Goal: Transaction & Acquisition: Purchase product/service

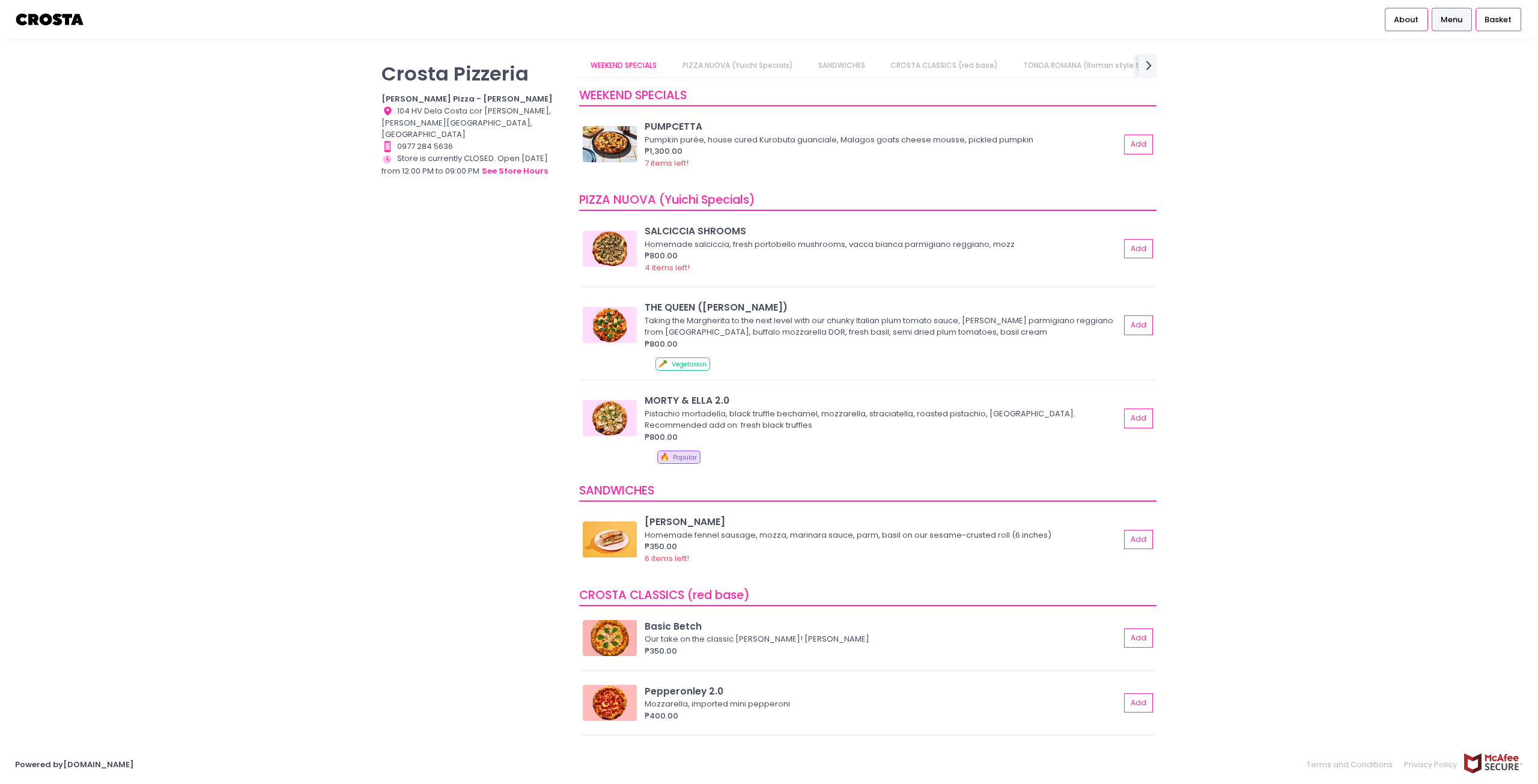
click at [850, 406] on div "MORTY & ELLA 2.0" at bounding box center [882, 400] width 475 height 14
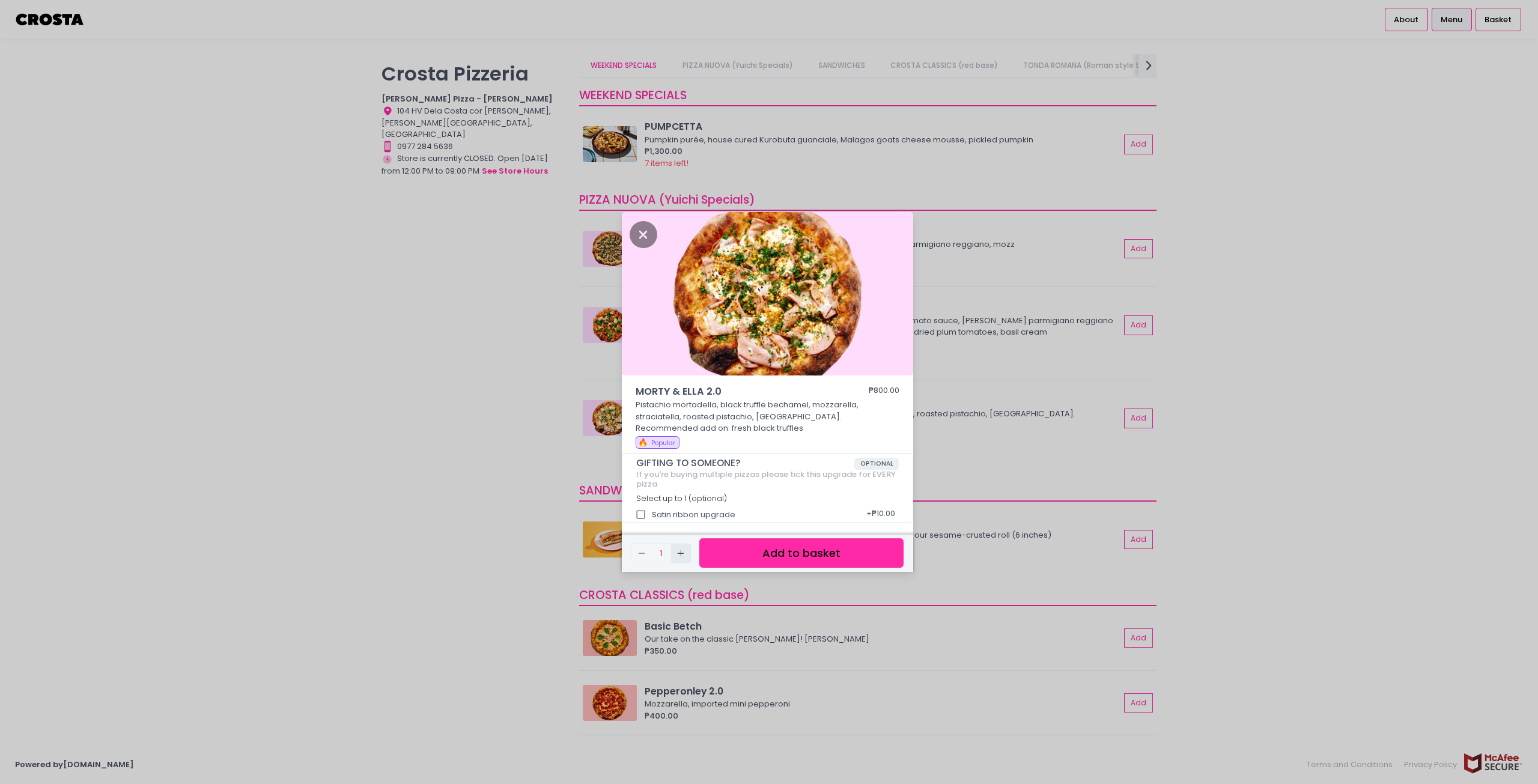
click at [682, 550] on icon "Add Created with Sketch." at bounding box center [680, 552] width 9 height 9
click at [754, 546] on button "Add to basket" at bounding box center [801, 552] width 204 height 29
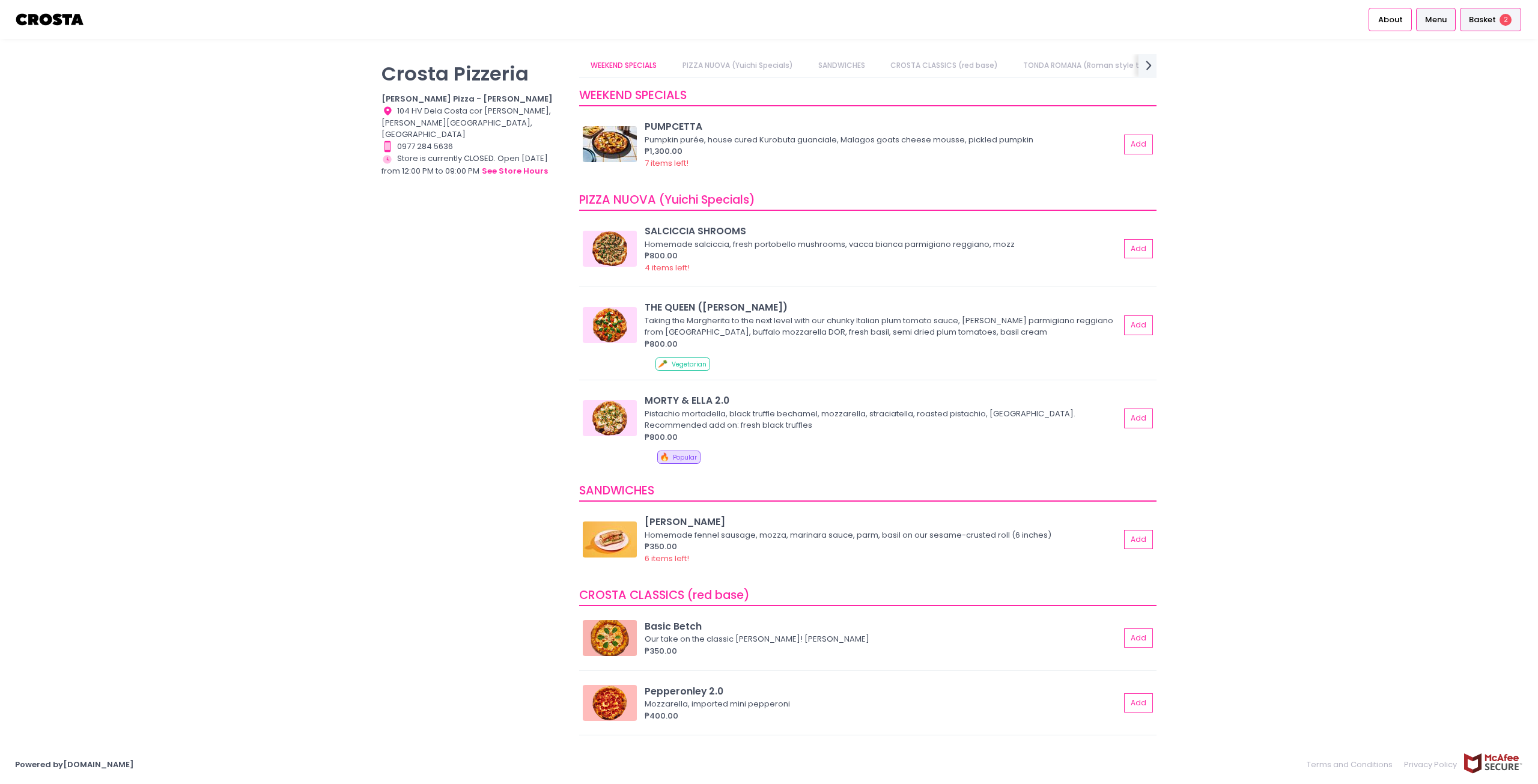
click at [1494, 20] on span "Basket" at bounding box center [1482, 19] width 27 height 12
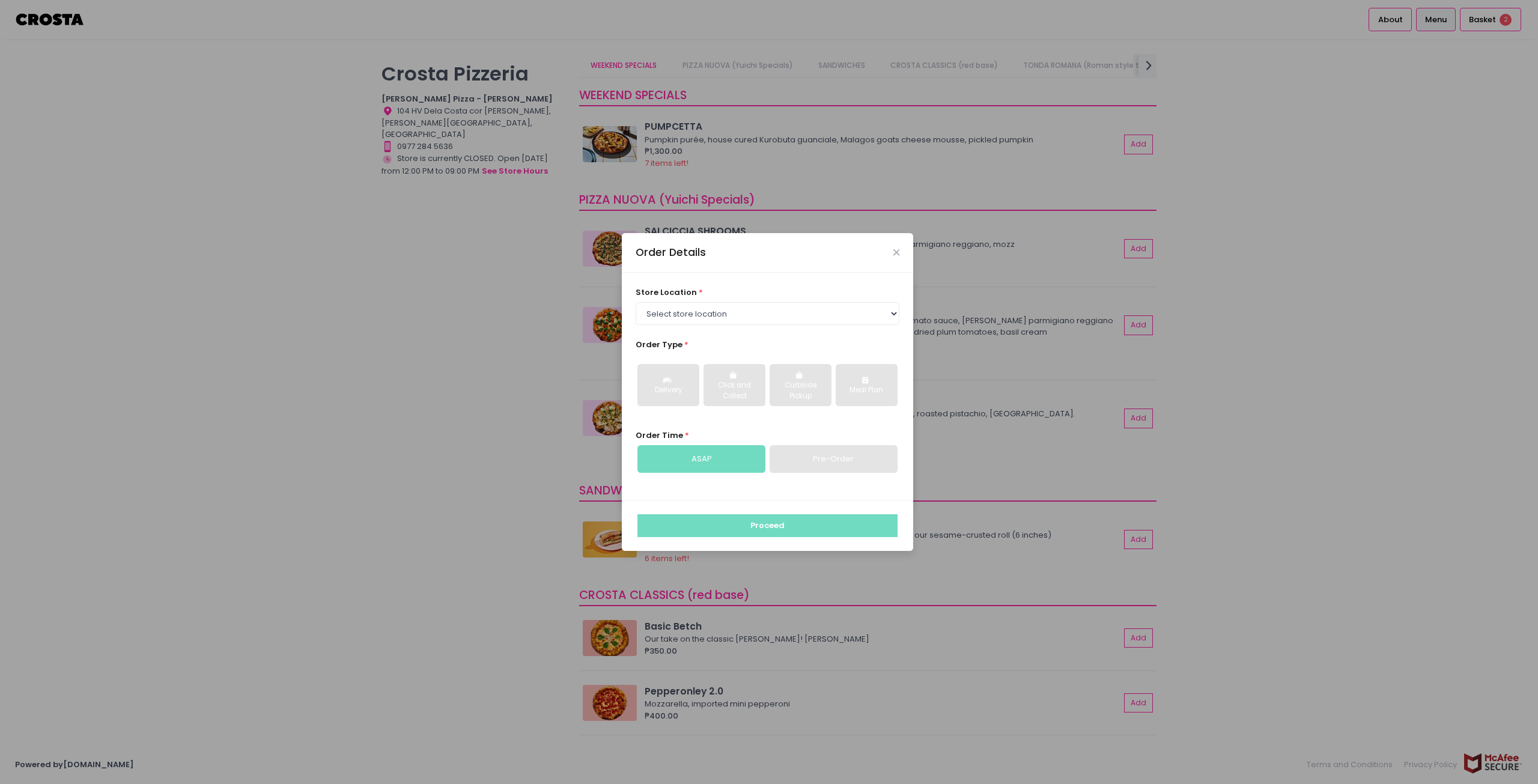
click at [805, 460] on div "Pre-Order" at bounding box center [833, 459] width 128 height 27
click at [709, 460] on div "ASAP" at bounding box center [701, 459] width 128 height 27
click at [687, 308] on select "Select store location [PERSON_NAME] Pizza - [PERSON_NAME] Pizza - [GEOGRAPHIC_D…" at bounding box center [767, 313] width 264 height 23
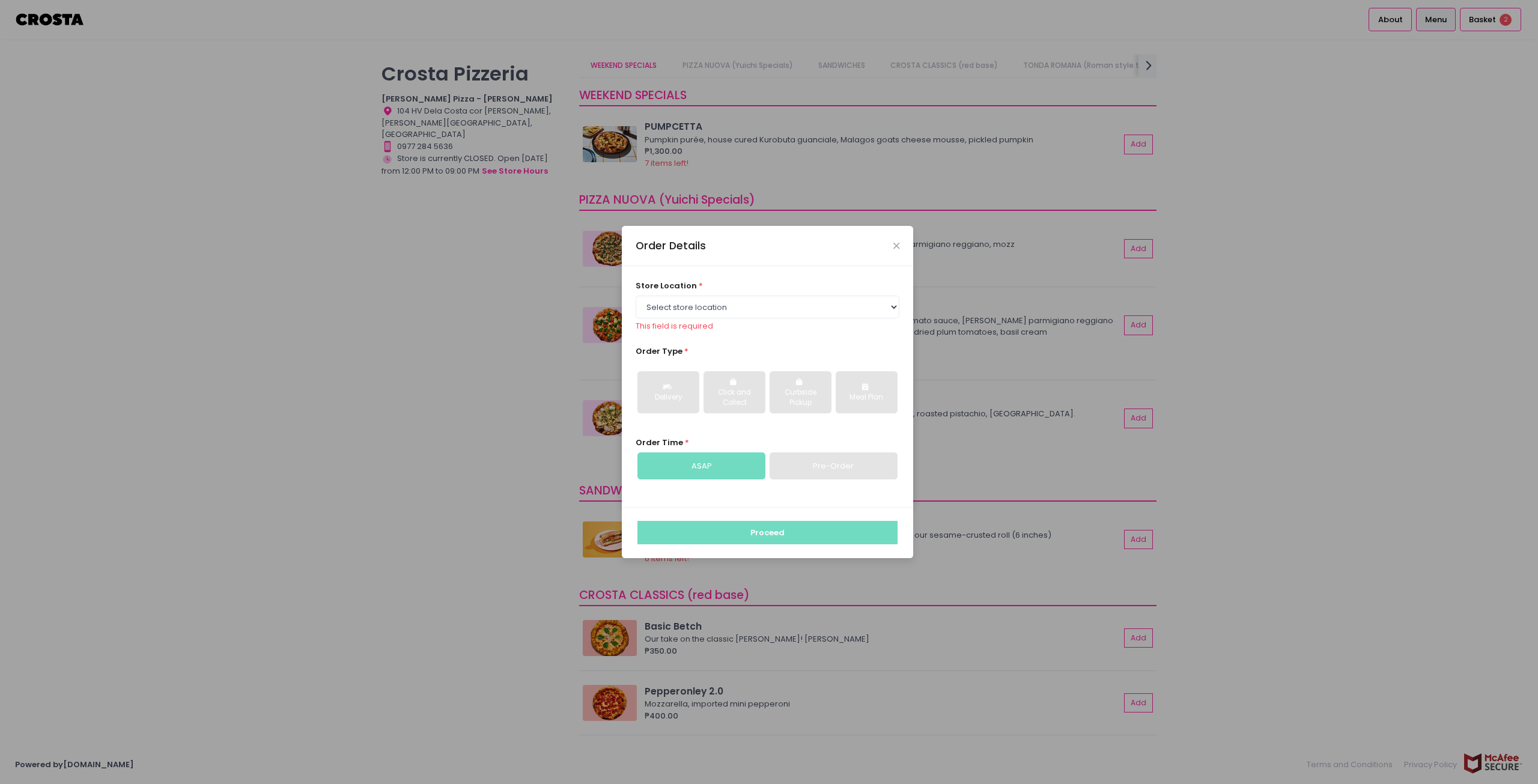
click at [734, 411] on div "Delivery Click and Collect Curbside Pickup Meal Plan" at bounding box center [767, 391] width 264 height 62
click at [729, 311] on select "Select store location [PERSON_NAME] Pizza - [PERSON_NAME] Pizza - [GEOGRAPHIC_D…" at bounding box center [767, 306] width 264 height 23
click at [731, 310] on select "Select store location [PERSON_NAME] Pizza - [PERSON_NAME] Pizza - [GEOGRAPHIC_D…" at bounding box center [767, 306] width 264 height 23
click at [537, 283] on div "Order Details store location * Select store location [PERSON_NAME] Pizza - [PER…" at bounding box center [769, 392] width 1538 height 784
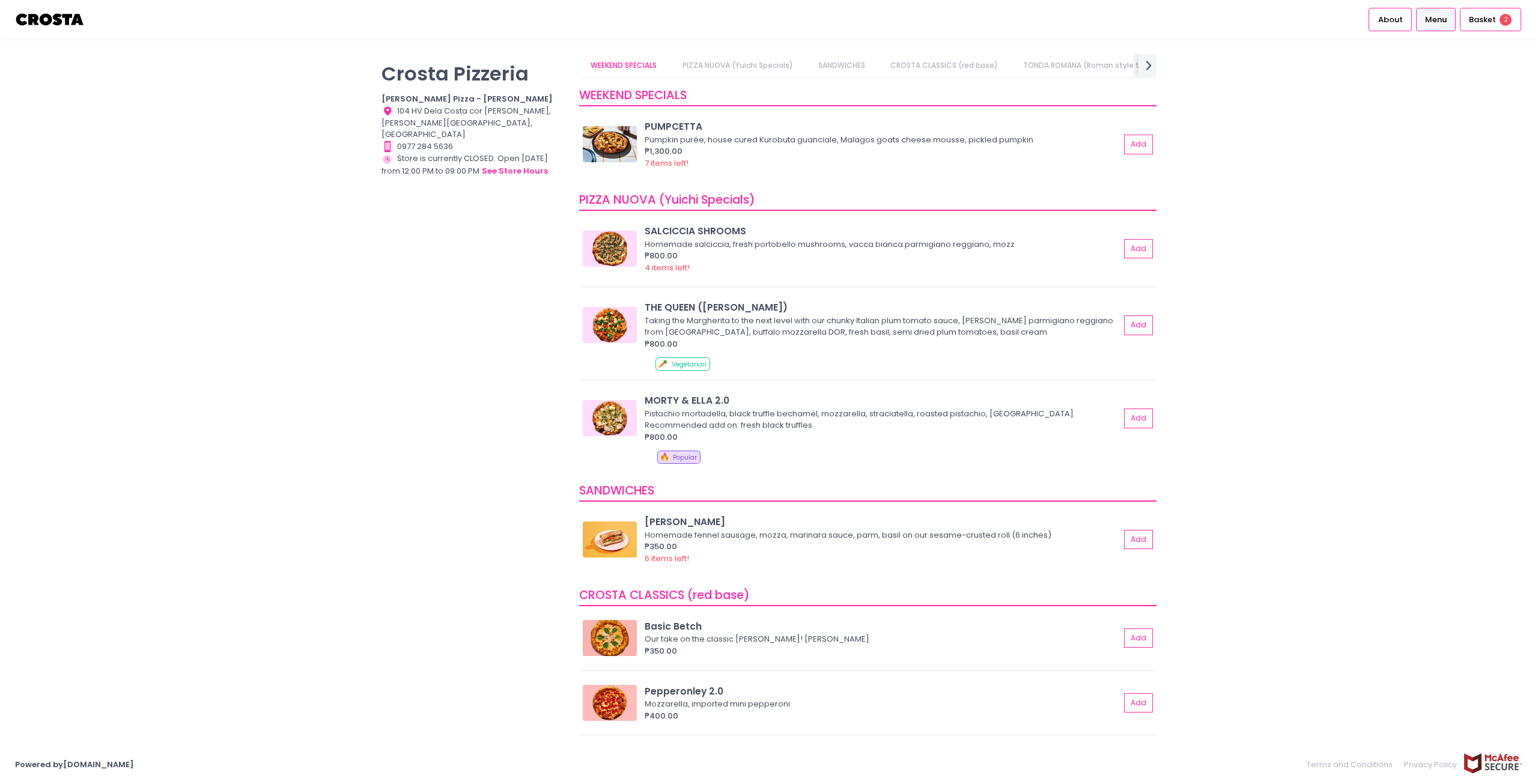
click at [439, 424] on div "[PERSON_NAME] Pizzeria [PERSON_NAME] Pizza - [PERSON_NAME] Location Created wit…" at bounding box center [473, 386] width 198 height 664
drag, startPoint x: 638, startPoint y: 201, endPoint x: 783, endPoint y: 209, distance: 145.2
click at [783, 209] on div "PIZZA NUOVA (Yuichi Specials)" at bounding box center [867, 200] width 578 height 21
click at [784, 198] on div "PIZZA NUOVA (Yuichi Specials)" at bounding box center [867, 200] width 578 height 21
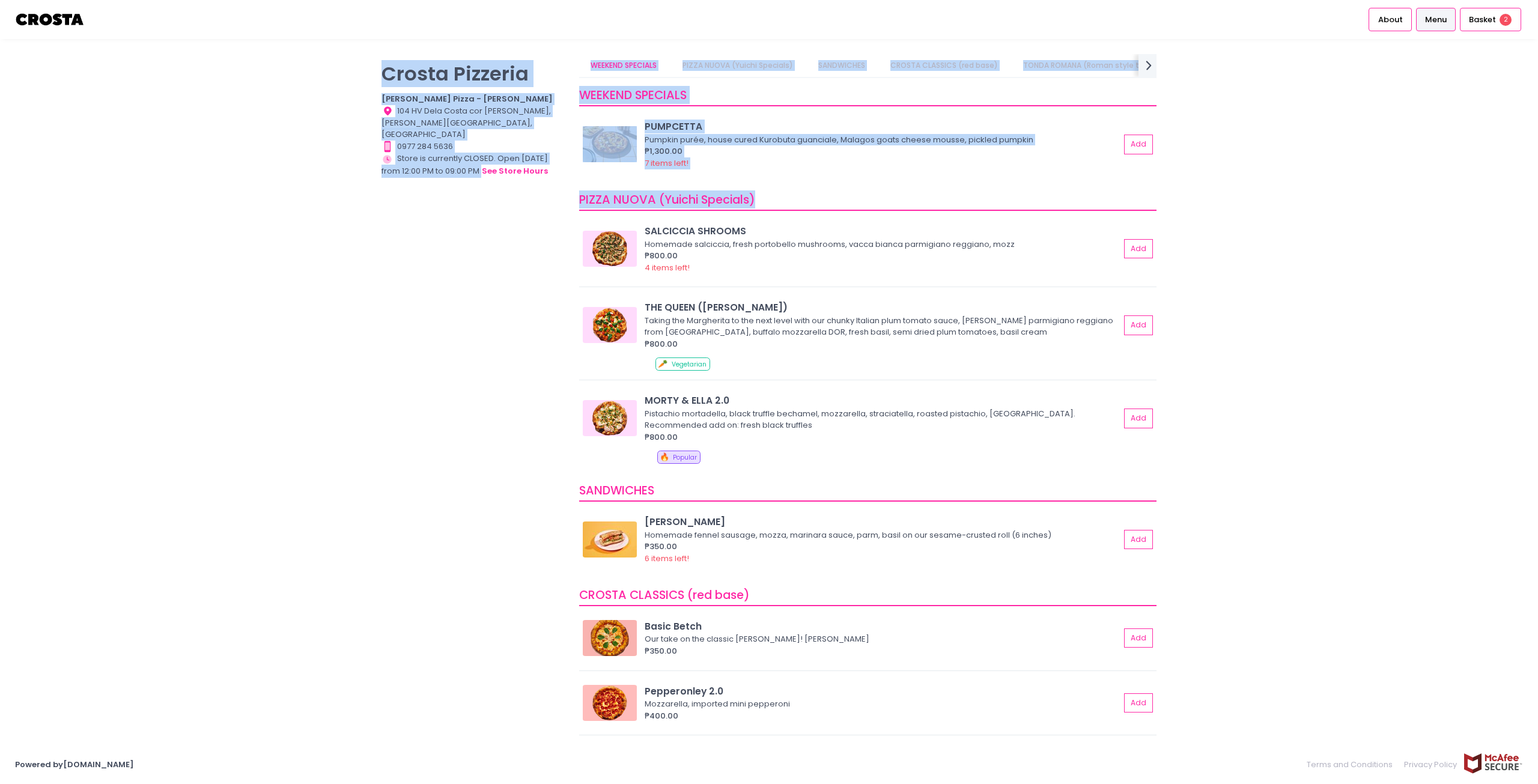
drag, startPoint x: 785, startPoint y: 197, endPoint x: 292, endPoint y: 82, distance: 506.2
click at [293, 82] on div "[PERSON_NAME] Pizzeria [PERSON_NAME] Pizza - [PERSON_NAME] Location Created wit…" at bounding box center [769, 392] width 1538 height 675
click at [292, 82] on div "[PERSON_NAME] Pizzeria [PERSON_NAME] Pizza - [PERSON_NAME] Location Created wit…" at bounding box center [769, 392] width 1538 height 675
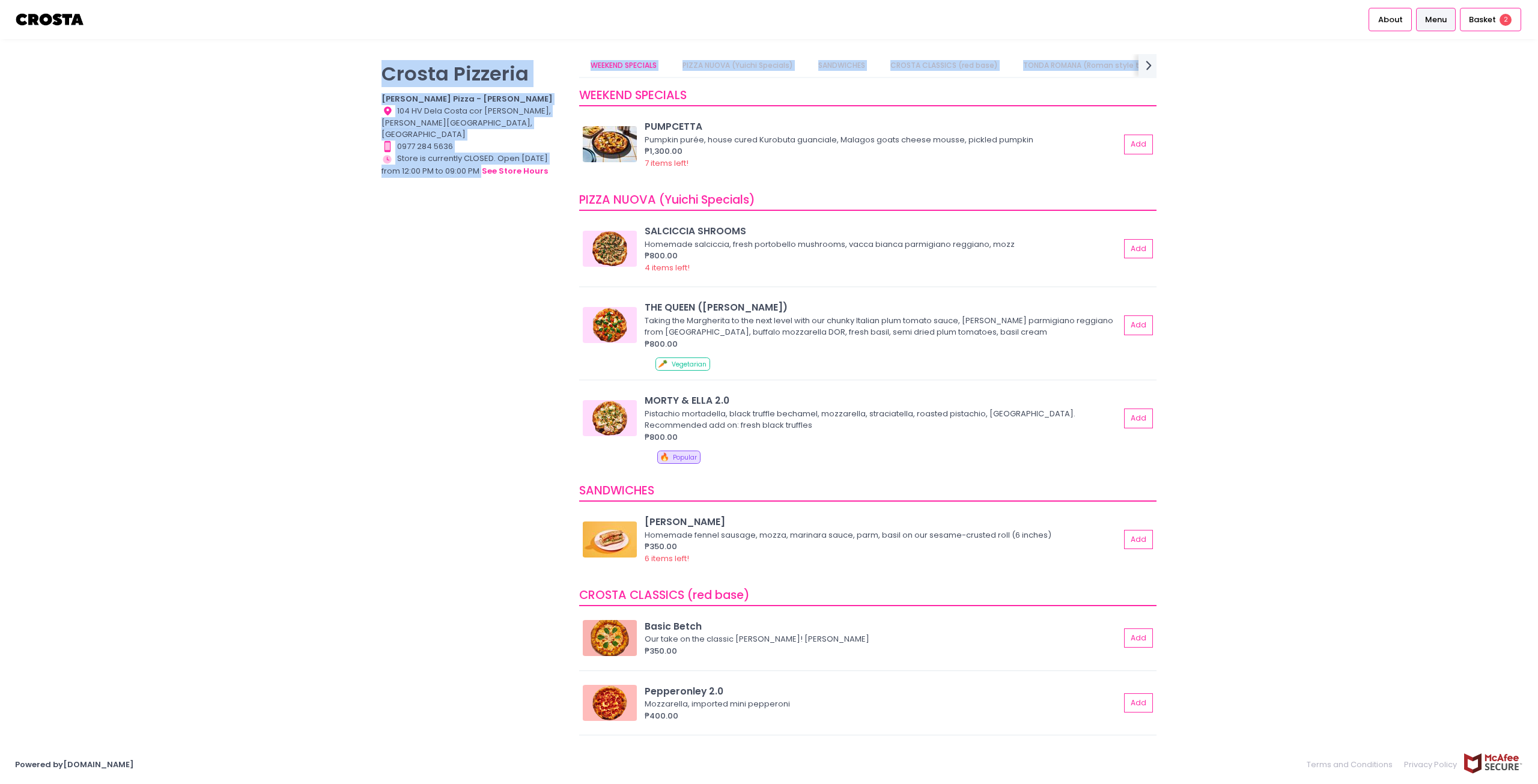
drag, startPoint x: 303, startPoint y: 57, endPoint x: 1296, endPoint y: 546, distance: 1106.9
click at [1296, 546] on div "[PERSON_NAME] Pizzeria [PERSON_NAME] Pizza - [PERSON_NAME] Location Created wit…" at bounding box center [769, 392] width 1538 height 675
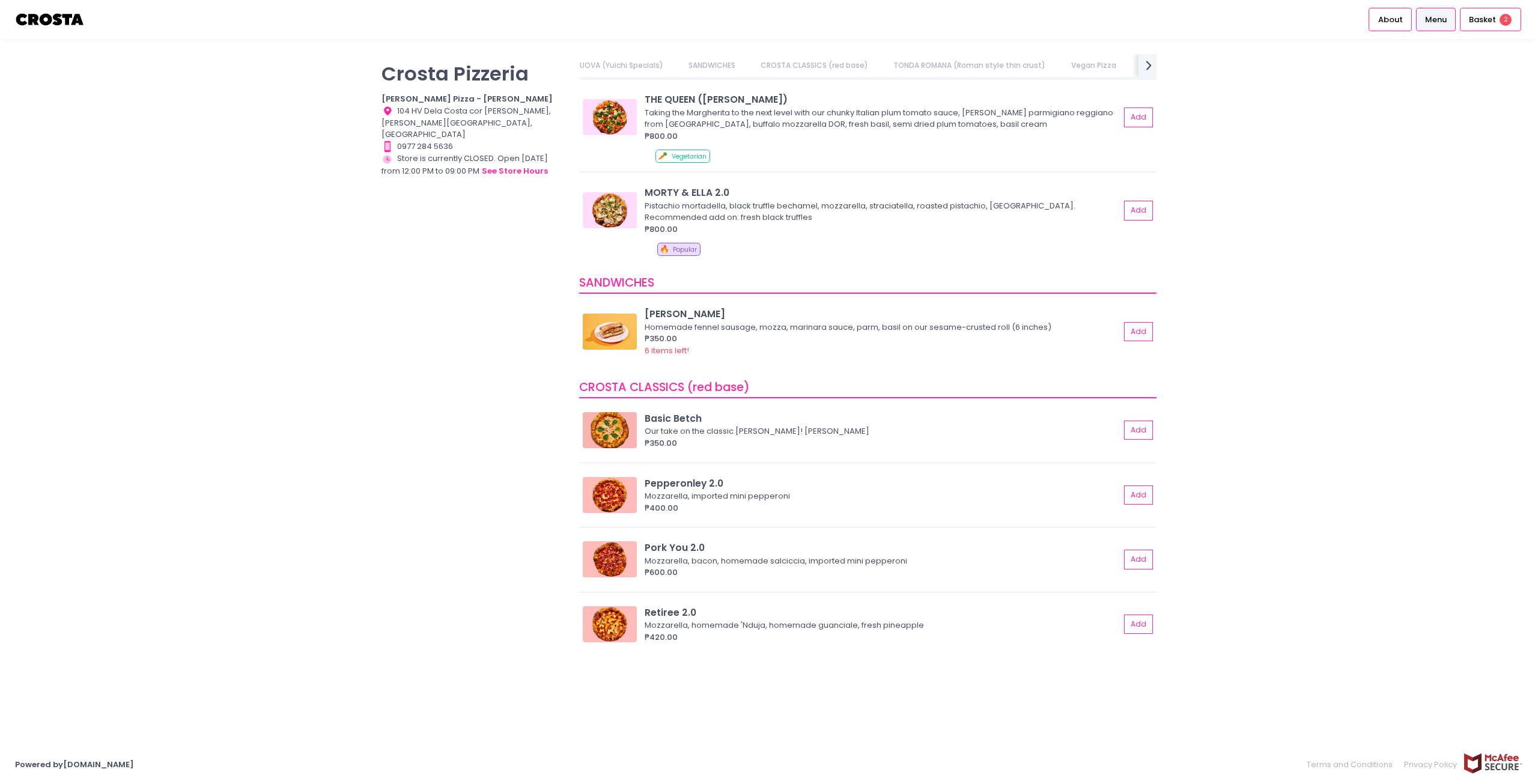
scroll to position [300, 0]
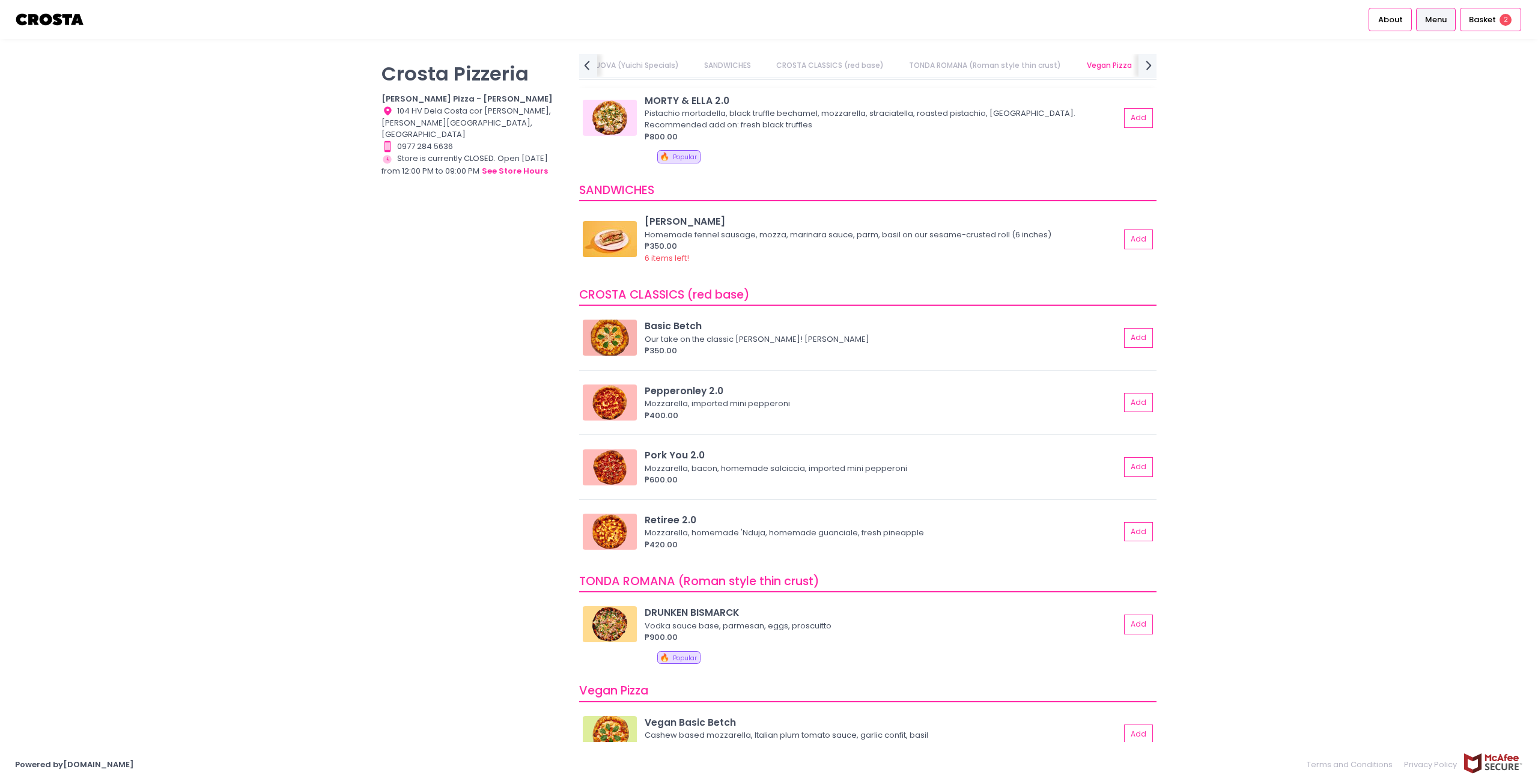
click at [1040, 115] on div "Pistachio mortadella, black truffle bechamel, mozzarella, straciatella, roasted…" at bounding box center [880, 119] width 471 height 24
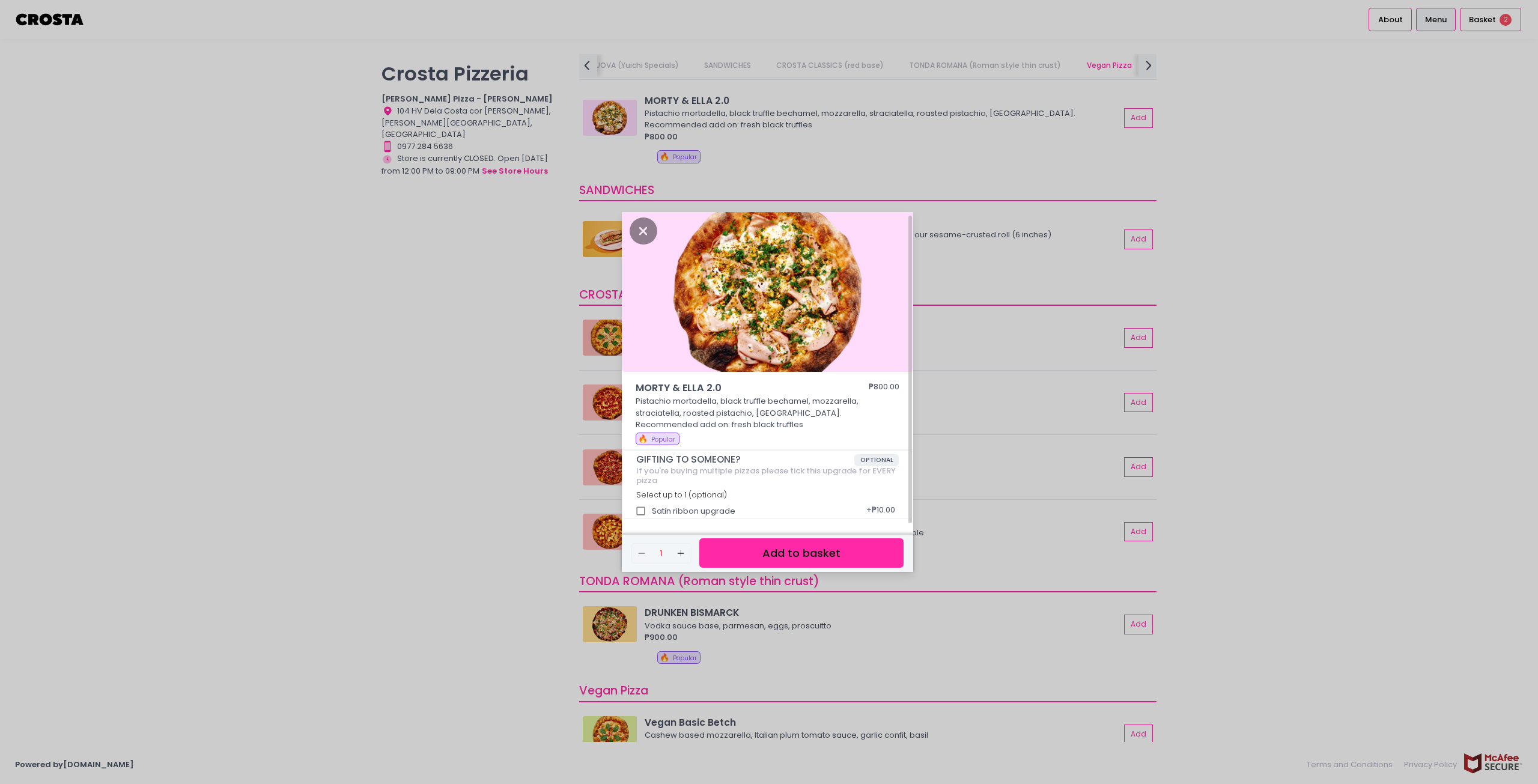
scroll to position [0, 0]
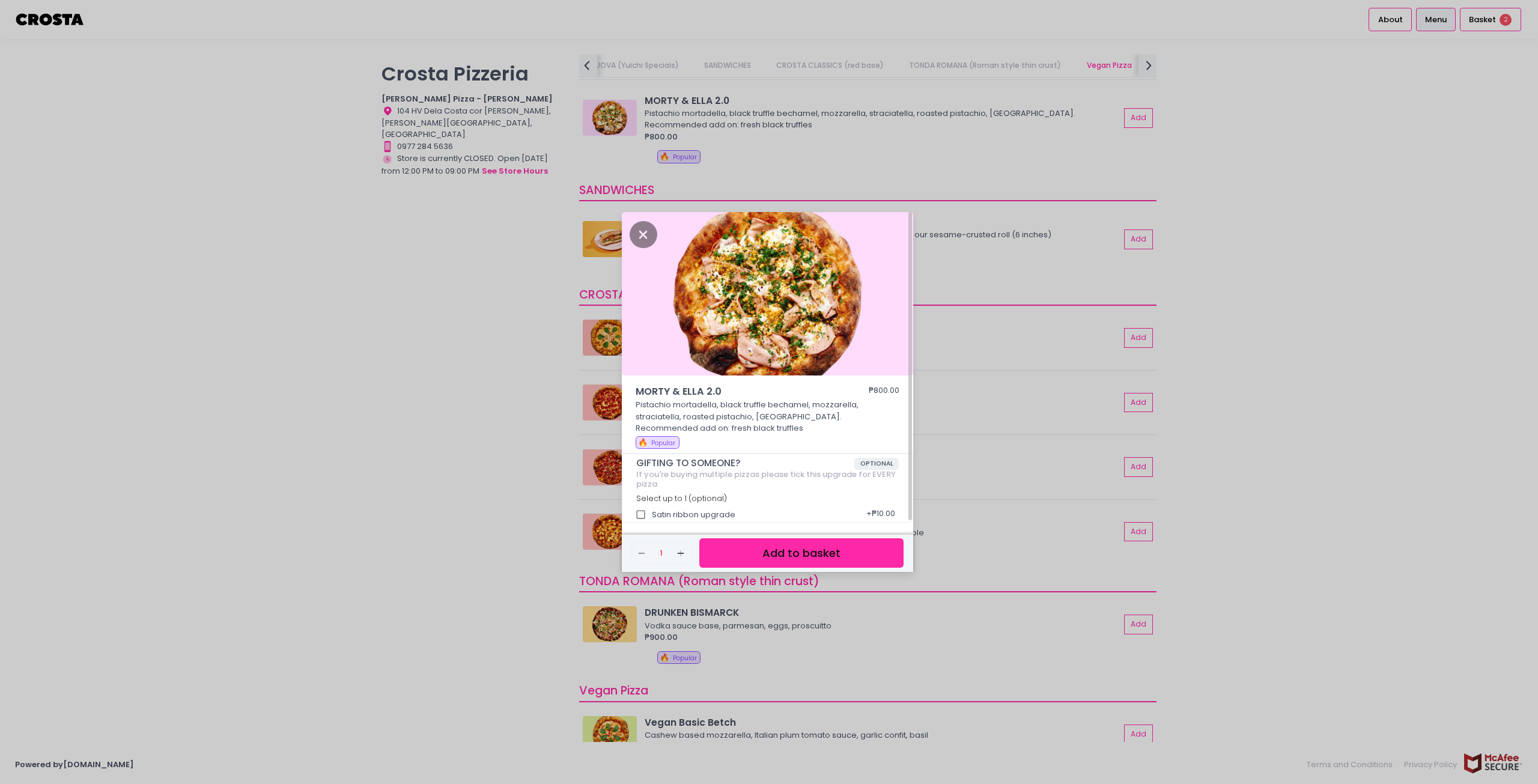
click at [1040, 464] on div "MORTY & [PERSON_NAME] 2.0 ₱800.00 Pistachio mortadella, black truffle bechamel,…" at bounding box center [769, 392] width 1538 height 784
